Goal: Task Accomplishment & Management: Manage account settings

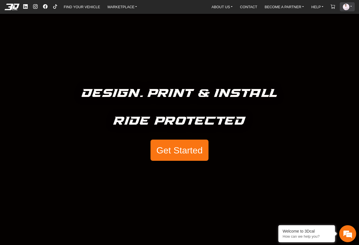
click at [345, 7] on img at bounding box center [346, 7] width 7 height 7
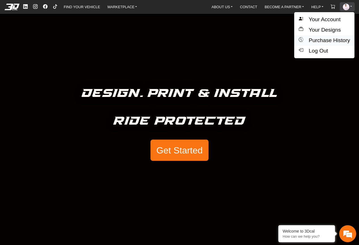
click at [324, 38] on button "Purchase History" at bounding box center [324, 40] width 60 height 10
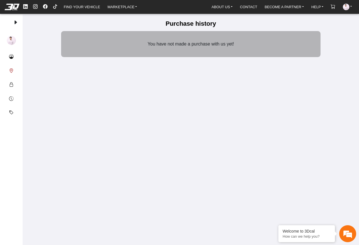
click at [12, 66] on button "Addresses" at bounding box center [12, 71] width 14 height 14
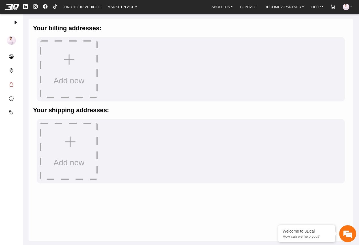
click at [12, 85] on em at bounding box center [11, 84] width 5 height 7
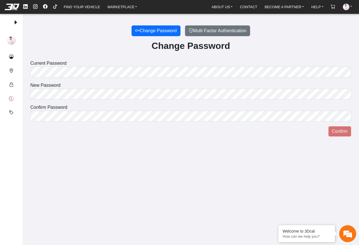
click at [14, 96] on button "Purchase history" at bounding box center [12, 99] width 14 height 14
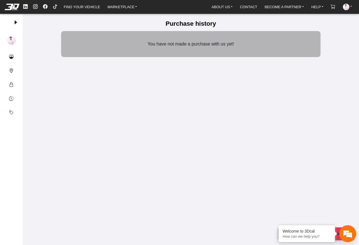
click at [14, 109] on button "Discounts" at bounding box center [12, 113] width 14 height 14
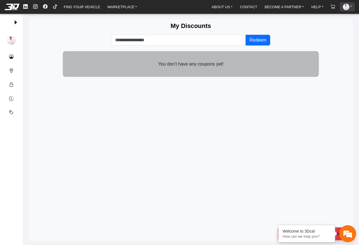
click at [349, 10] on link "ACCOUNT" at bounding box center [348, 6] width 14 height 9
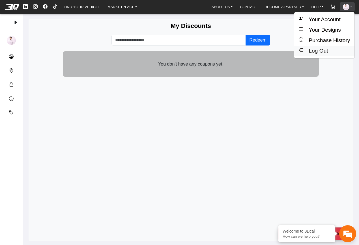
click at [325, 53] on button "Log Out" at bounding box center [324, 51] width 60 height 10
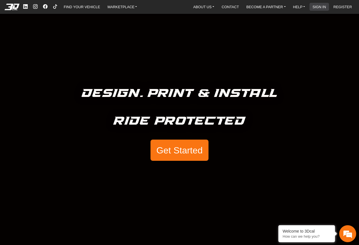
click at [320, 8] on link "SIGN IN" at bounding box center [319, 7] width 18 height 8
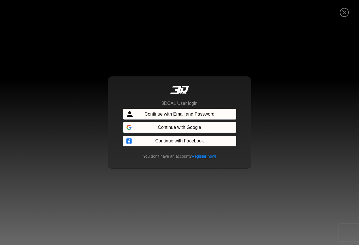
click at [170, 113] on span "Continue with Email and Password" at bounding box center [180, 114] width 70 height 7
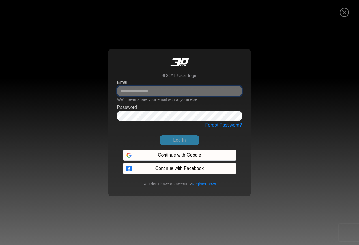
click at [144, 91] on input "Email" at bounding box center [179, 91] width 125 height 10
paste input "**********"
type input "**********"
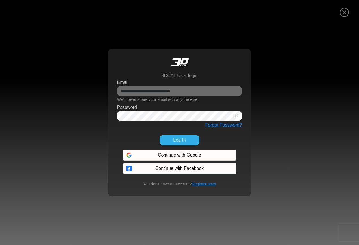
click at [177, 138] on button "Log In" at bounding box center [180, 140] width 40 height 10
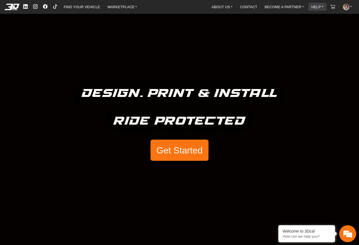
click at [314, 9] on link "HELP" at bounding box center [317, 7] width 17 height 8
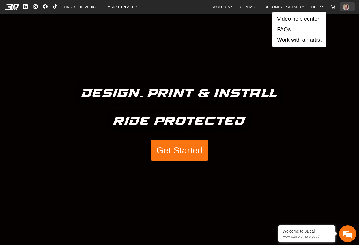
click at [350, 9] on link "ACCOUNT" at bounding box center [348, 6] width 14 height 9
